Goal: Transaction & Acquisition: Purchase product/service

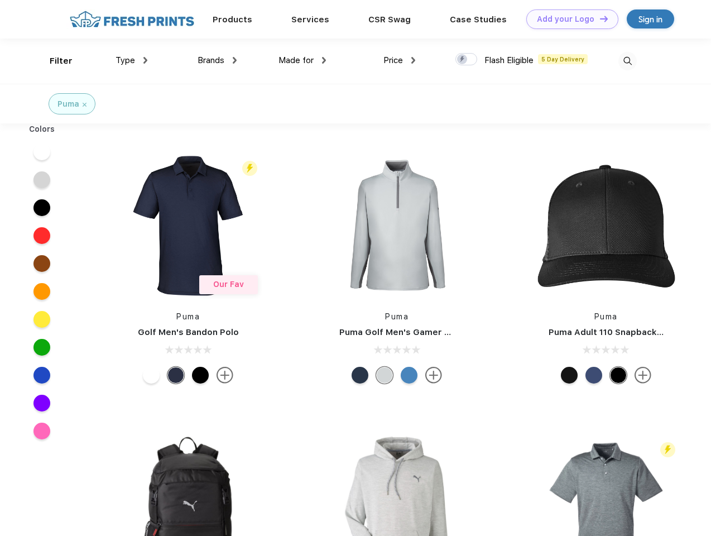
click at [569, 19] on link "Add your Logo Design Tool" at bounding box center [573, 19] width 92 height 20
click at [0, 0] on div "Design Tool" at bounding box center [0, 0] width 0 height 0
click at [599, 18] on link "Add your Logo Design Tool" at bounding box center [573, 19] width 92 height 20
click at [54, 61] on div "Filter" at bounding box center [61, 61] width 23 height 13
click at [132, 60] on span "Type" at bounding box center [126, 60] width 20 height 10
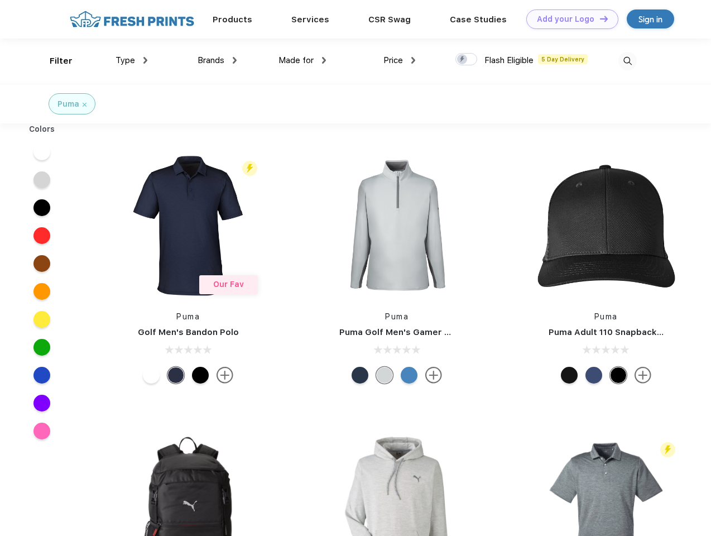
click at [217, 60] on span "Brands" at bounding box center [211, 60] width 27 height 10
click at [303, 60] on span "Made for" at bounding box center [296, 60] width 35 height 10
click at [400, 60] on span "Price" at bounding box center [394, 60] width 20 height 10
click at [467, 60] on div at bounding box center [467, 59] width 22 height 12
click at [463, 60] on input "checkbox" at bounding box center [459, 55] width 7 height 7
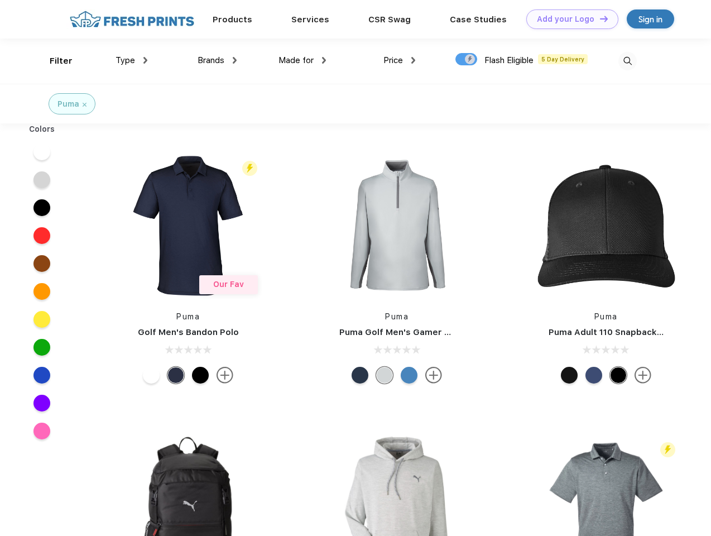
click at [628, 61] on img at bounding box center [628, 61] width 18 height 18
